Goal: Transaction & Acquisition: Purchase product/service

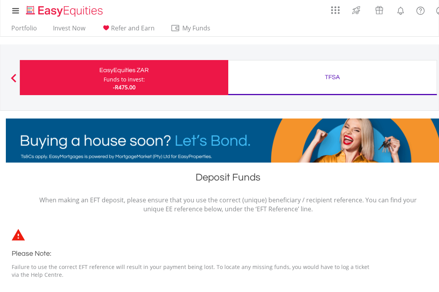
click at [329, 81] on div "TFSA" at bounding box center [332, 77] width 199 height 11
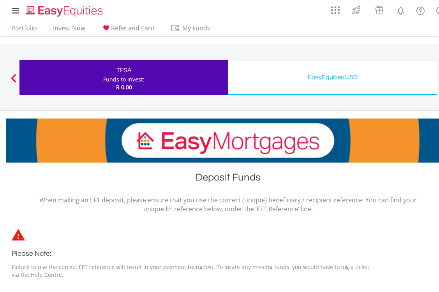
click at [329, 77] on div "EasyEquities USD" at bounding box center [332, 77] width 199 height 11
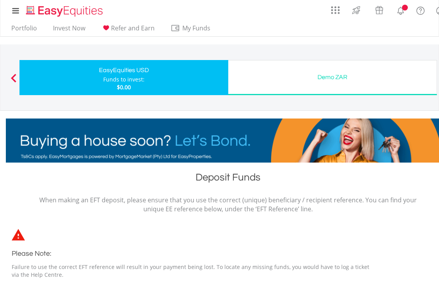
click at [326, 78] on div "Demo ZAR" at bounding box center [332, 77] width 199 height 11
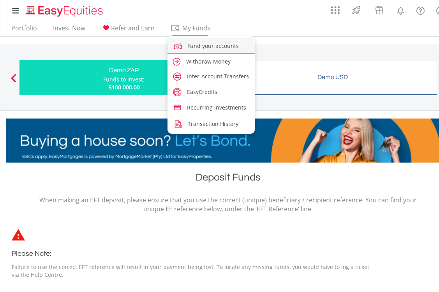
click at [203, 46] on span "Fund your accounts" at bounding box center [213, 45] width 51 height 7
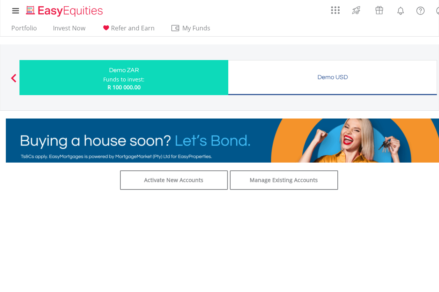
click at [324, 76] on div "Demo USD" at bounding box center [332, 77] width 199 height 11
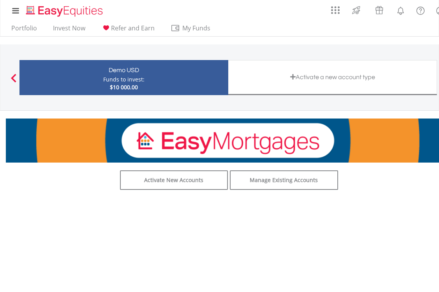
scroll to position [1, 0]
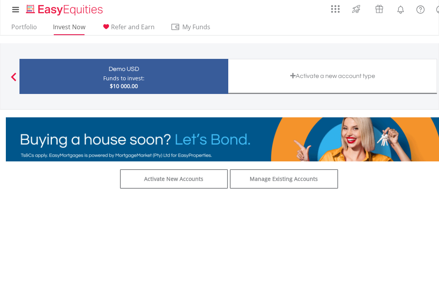
click at [73, 27] on link "Invest Now" at bounding box center [69, 29] width 39 height 12
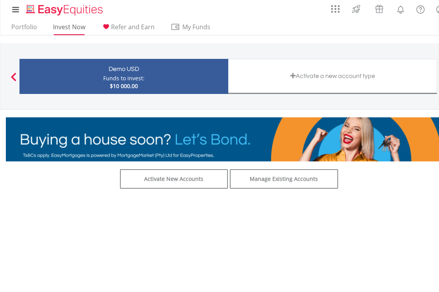
scroll to position [0, 0]
